Goal: Task Accomplishment & Management: Complete application form

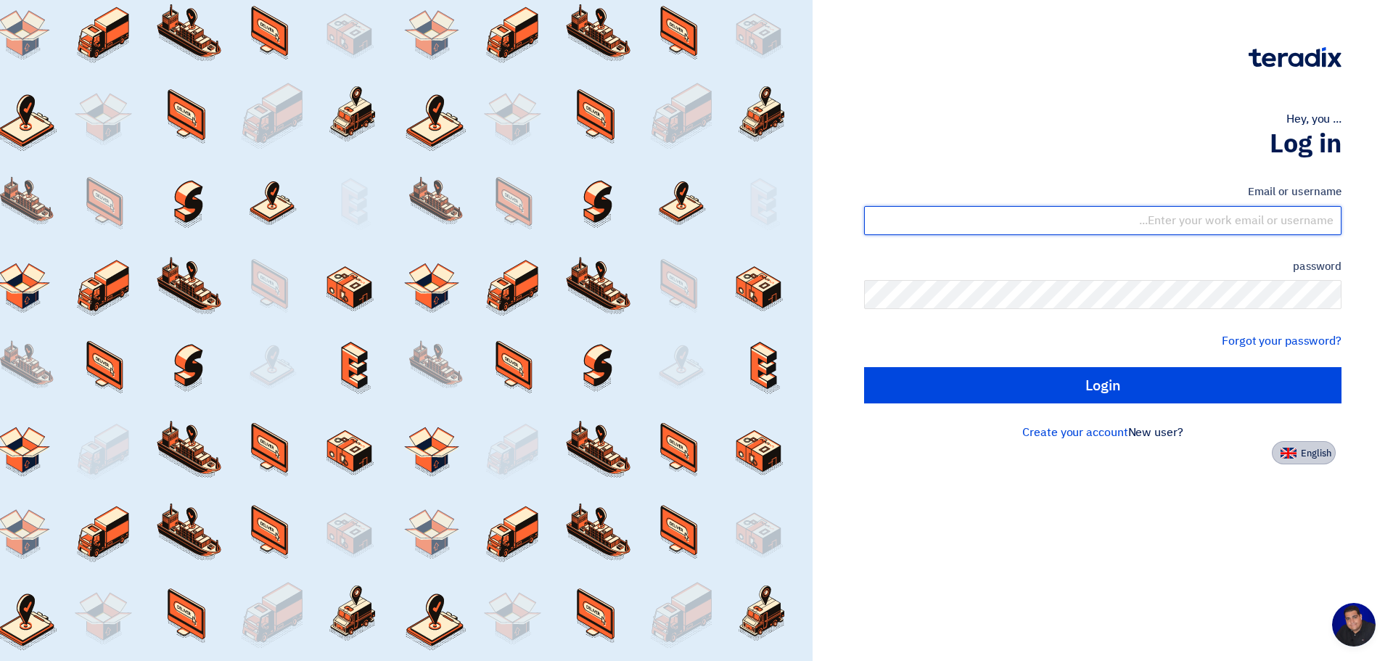
type input "[PERSON_NAME][EMAIL_ADDRESS][PERSON_NAME][DOMAIN_NAME]"
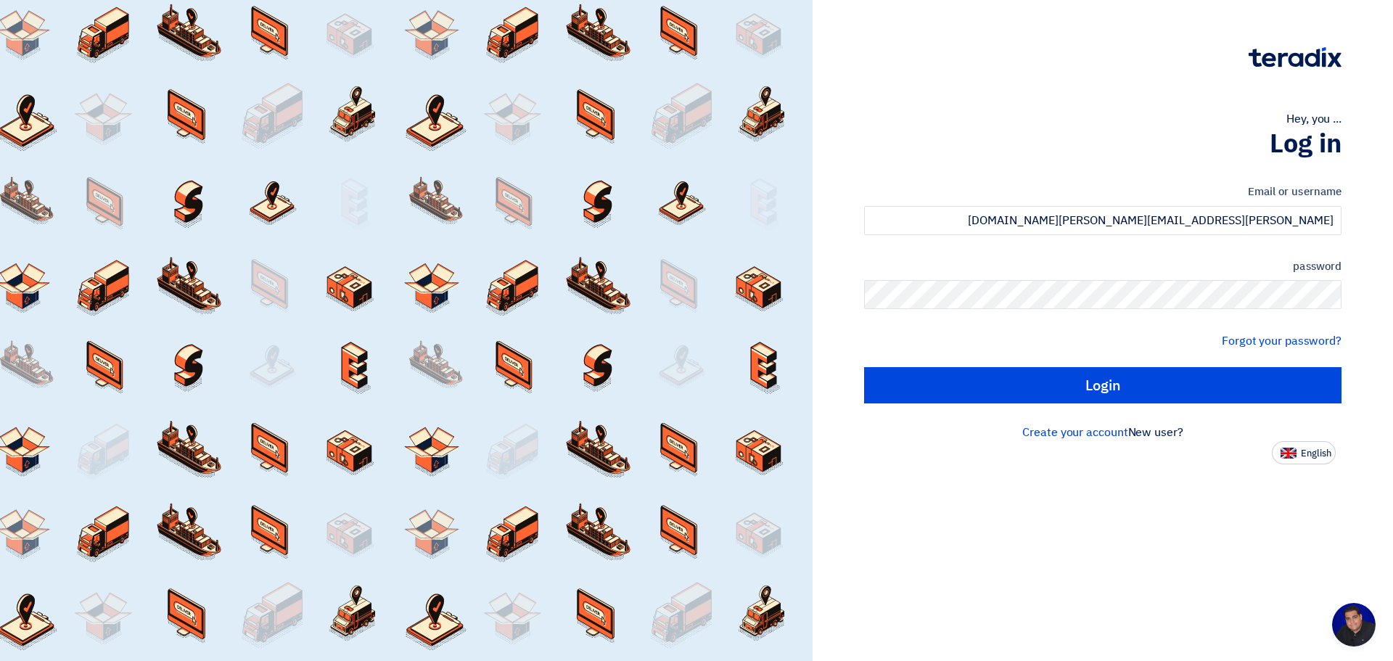
click at [1311, 456] on font "English" at bounding box center [1316, 453] width 30 height 14
type input "Sign in"
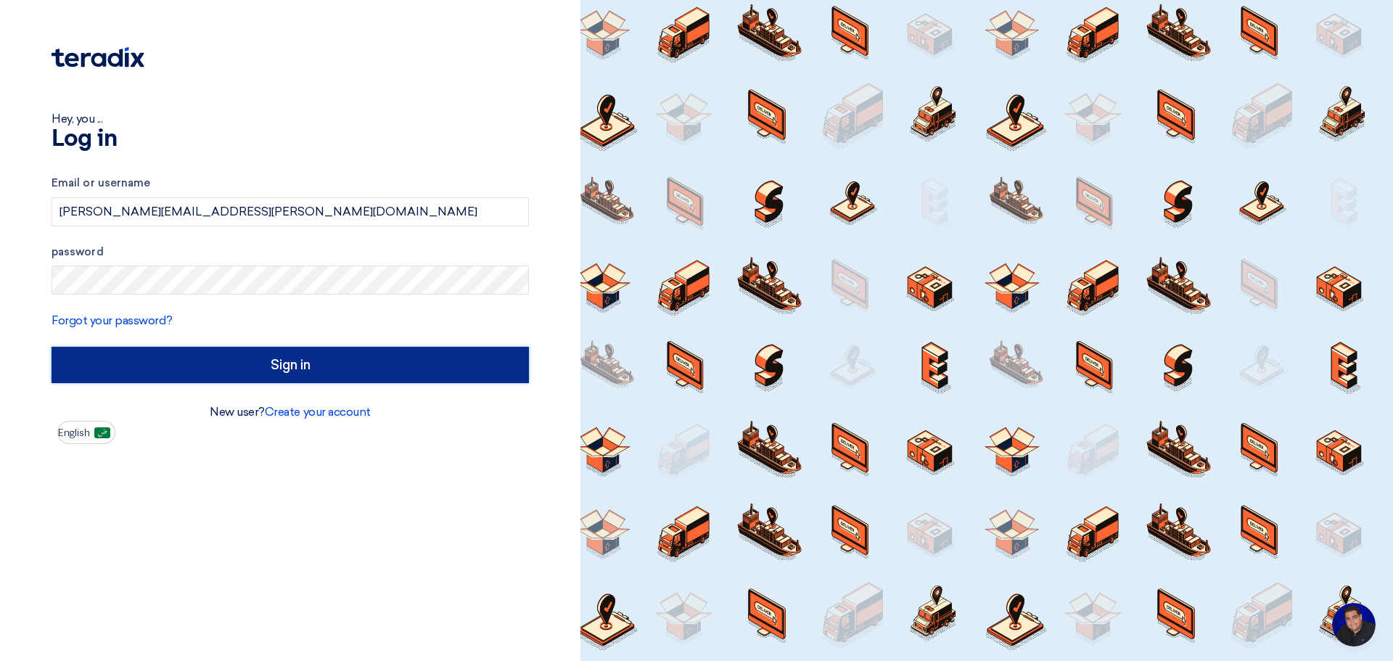
click at [283, 362] on input "Sign in" at bounding box center [290, 365] width 477 height 36
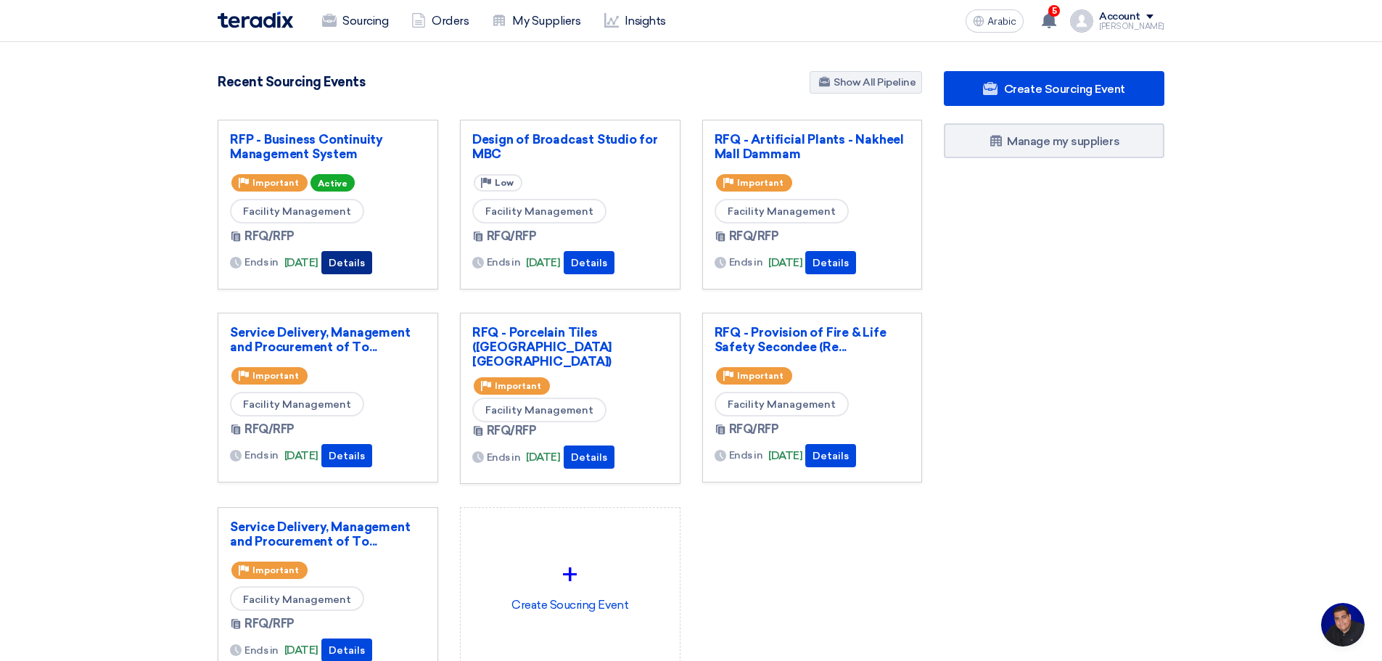
click at [365, 258] on font "Details" at bounding box center [347, 263] width 36 height 12
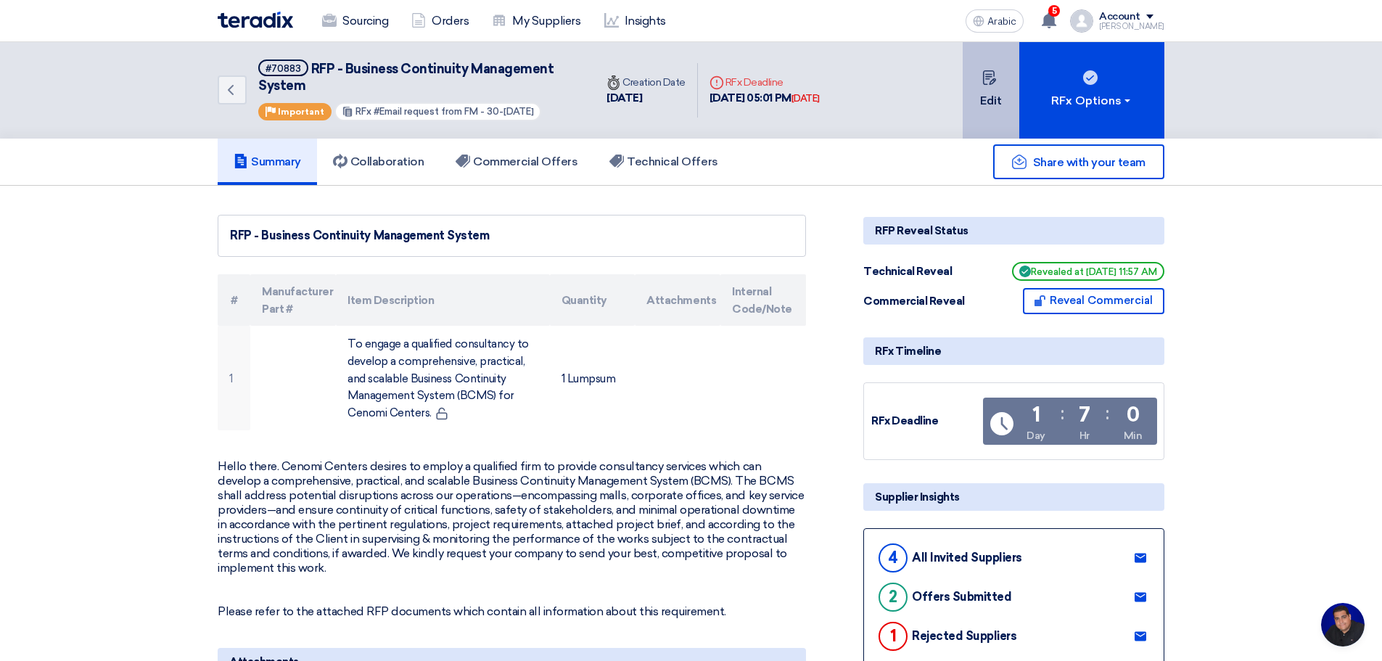
click at [984, 96] on font "Edit" at bounding box center [991, 101] width 22 height 14
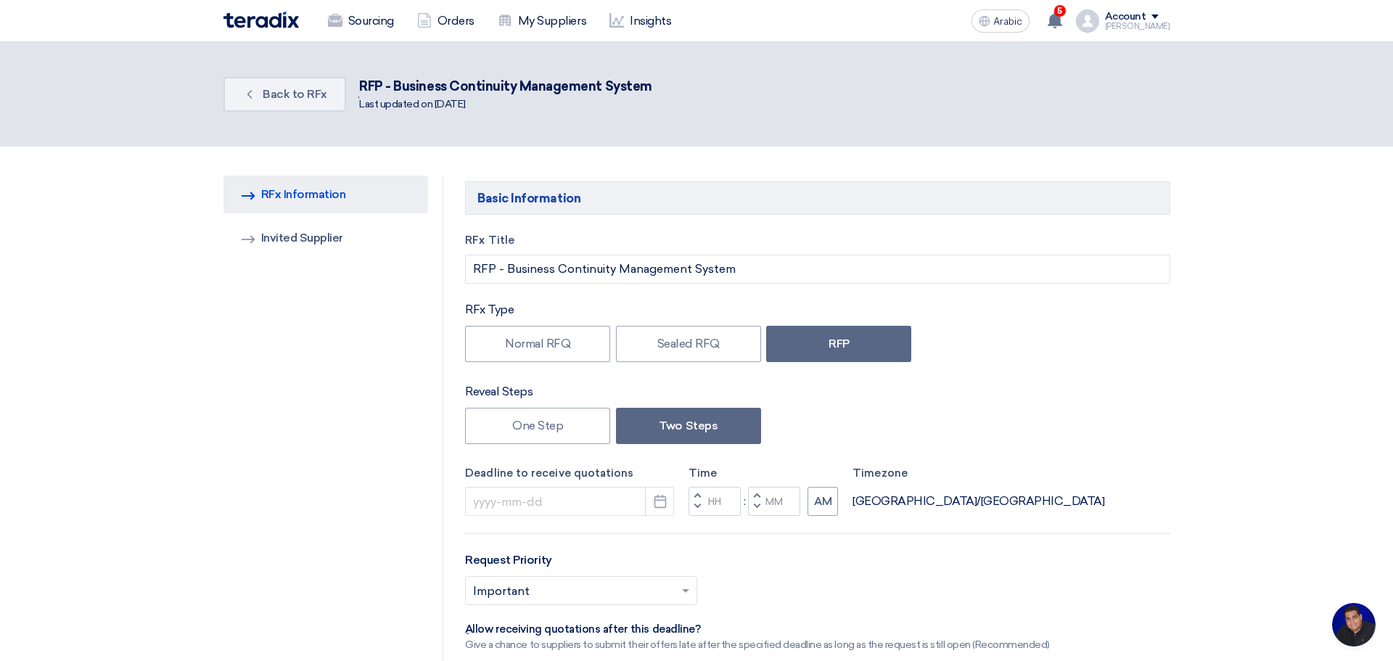
type input "[DATE]"
type input "05"
type input "01"
drag, startPoint x: 296, startPoint y: 233, endPoint x: 329, endPoint y: 248, distance: 36.7
click at [297, 233] on font "Invited Supplier" at bounding box center [296, 238] width 82 height 14
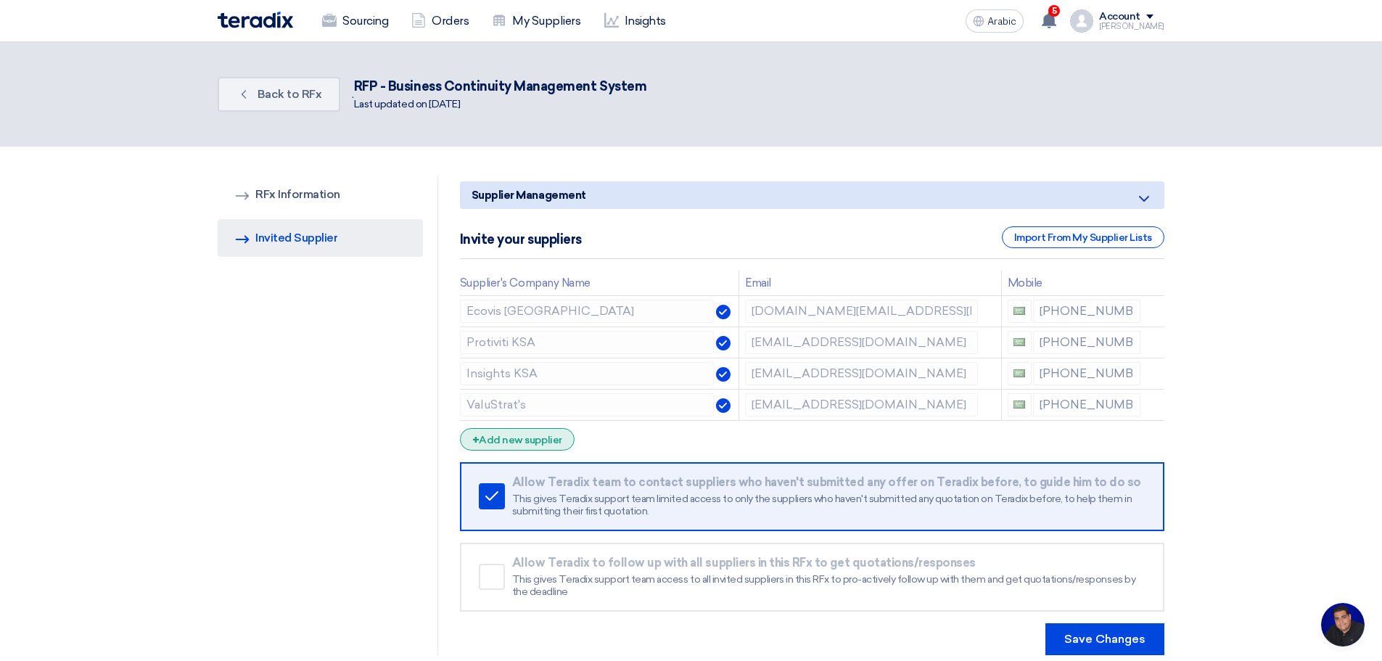
click at [526, 436] on font "Add new supplier" at bounding box center [520, 440] width 83 height 12
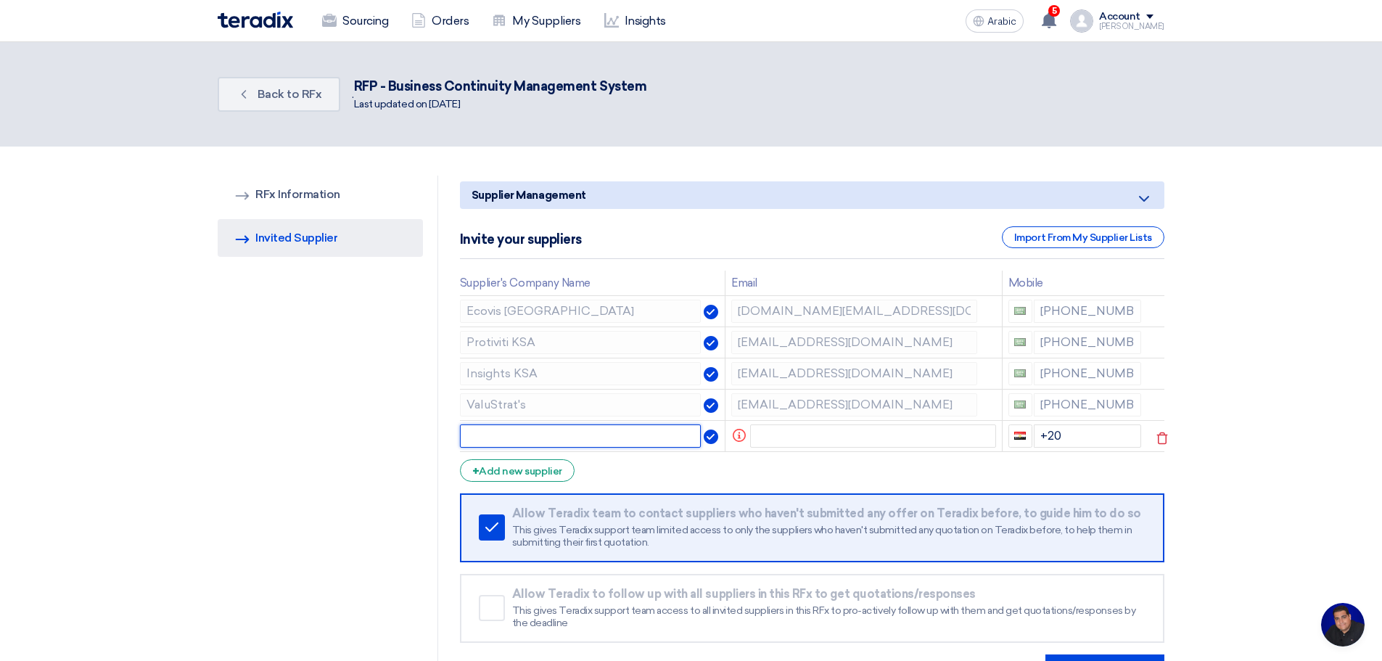
click at [505, 433] on input "text" at bounding box center [581, 435] width 242 height 23
type input "[PERSON_NAME] JFC"
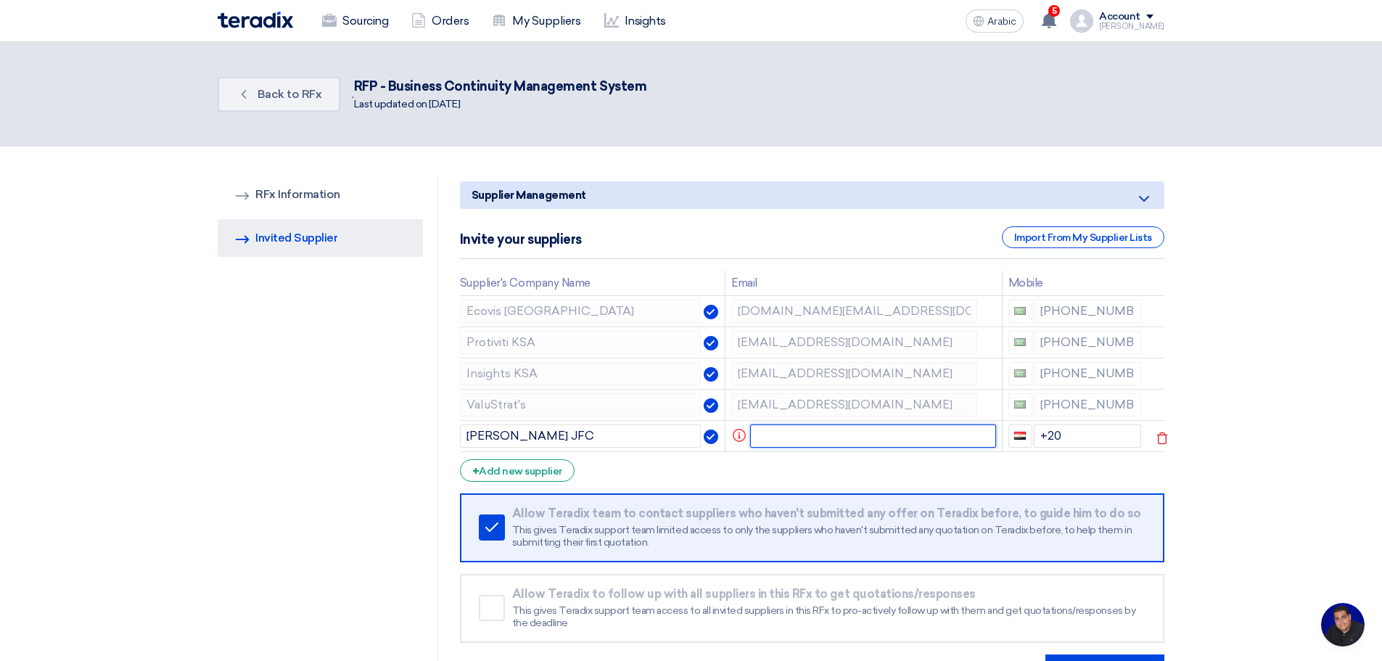
click at [770, 437] on input "text" at bounding box center [873, 435] width 246 height 23
paste input "[PERSON_NAME][EMAIL_ADDRESS][PERSON_NAME][DOMAIN_NAME]"
type input "[PERSON_NAME][EMAIL_ADDRESS][PERSON_NAME][DOMAIN_NAME]"
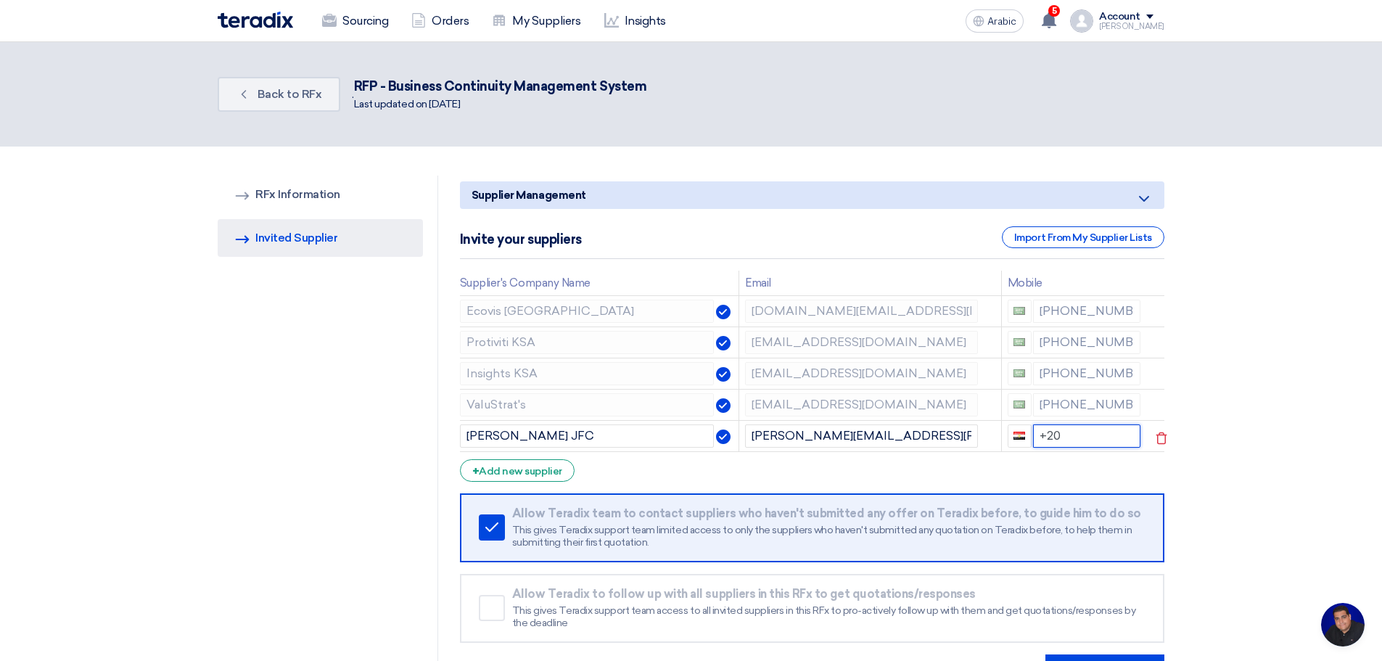
click at [1095, 435] on input "+20" at bounding box center [1087, 435] width 108 height 23
type input "+"
click at [1279, 403] on section "RFQ Information RFx Information Invited Suppliers Invited Supplier Supplier Man…" at bounding box center [691, 431] width 1382 height 569
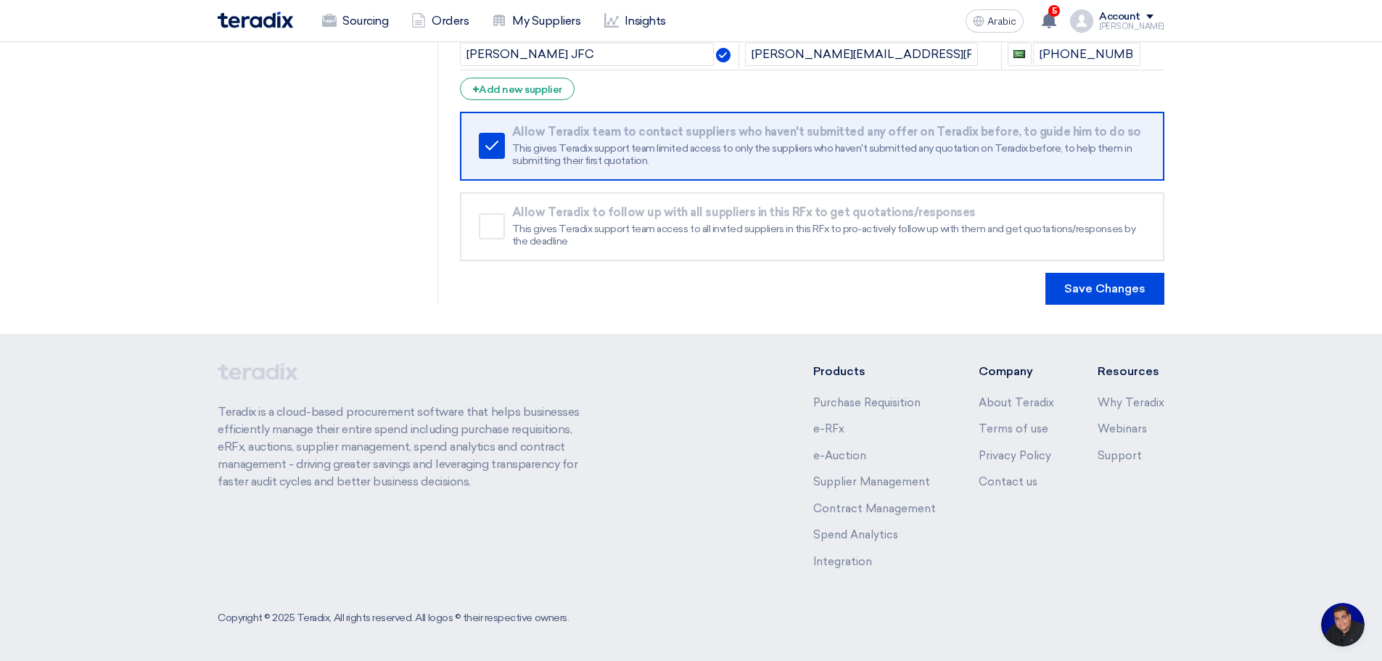
scroll to position [382, 0]
click at [1101, 281] on font "Save Changes" at bounding box center [1104, 288] width 81 height 14
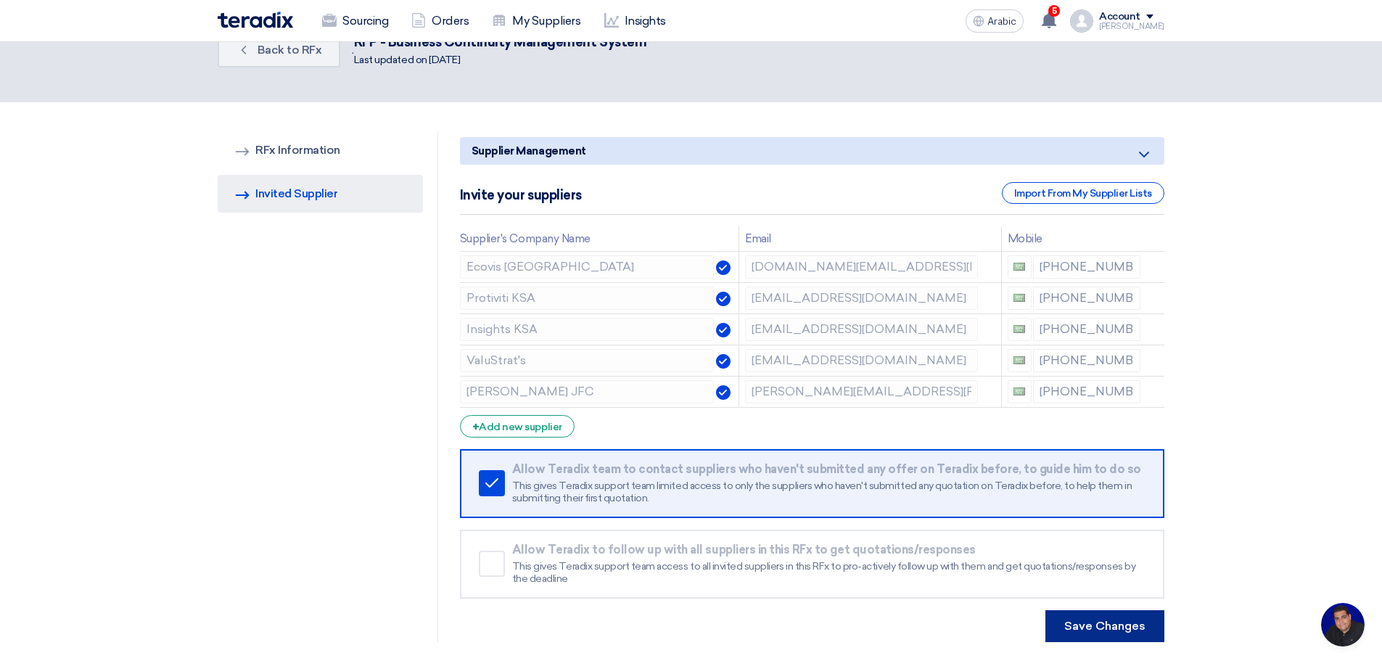
scroll to position [44, 0]
click at [1111, 622] on font "Save Changes" at bounding box center [1104, 627] width 81 height 14
